Goal: Transaction & Acquisition: Purchase product/service

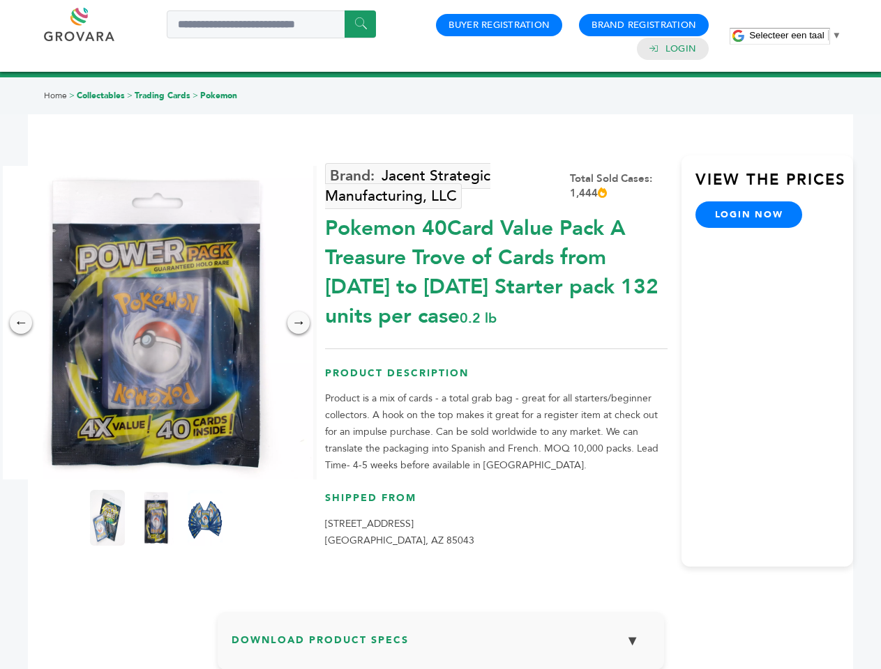
click at [795, 35] on span "Selecteer een taal" at bounding box center [786, 35] width 75 height 10
click at [156, 323] on img at bounding box center [156, 323] width 314 height 314
click at [0, 0] on div "×" at bounding box center [0, 0] width 0 height 0
click at [298, 323] on div "→" at bounding box center [298, 323] width 22 height 22
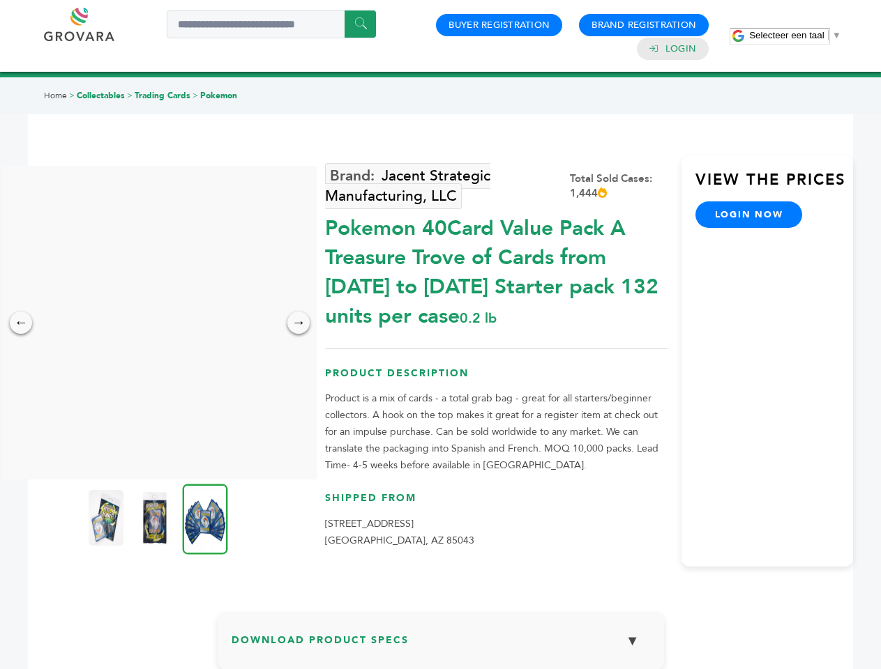
click at [107, 518] on img at bounding box center [106, 518] width 35 height 56
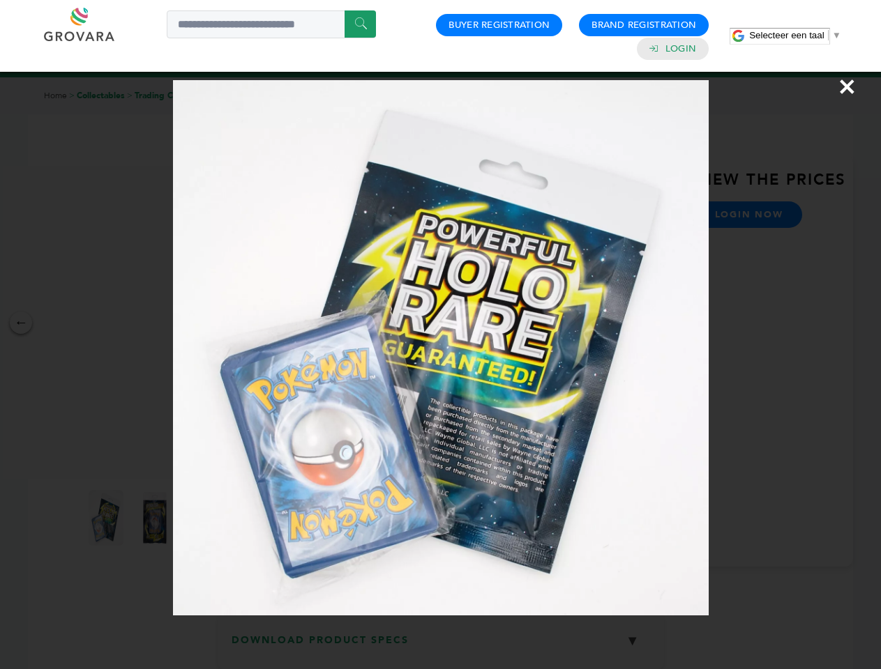
click at [156, 518] on div "×" at bounding box center [440, 334] width 881 height 669
click at [205, 518] on img at bounding box center [205, 519] width 45 height 70
click at [441, 646] on div "×" at bounding box center [440, 334] width 881 height 669
